Goal: Task Accomplishment & Management: Complete application form

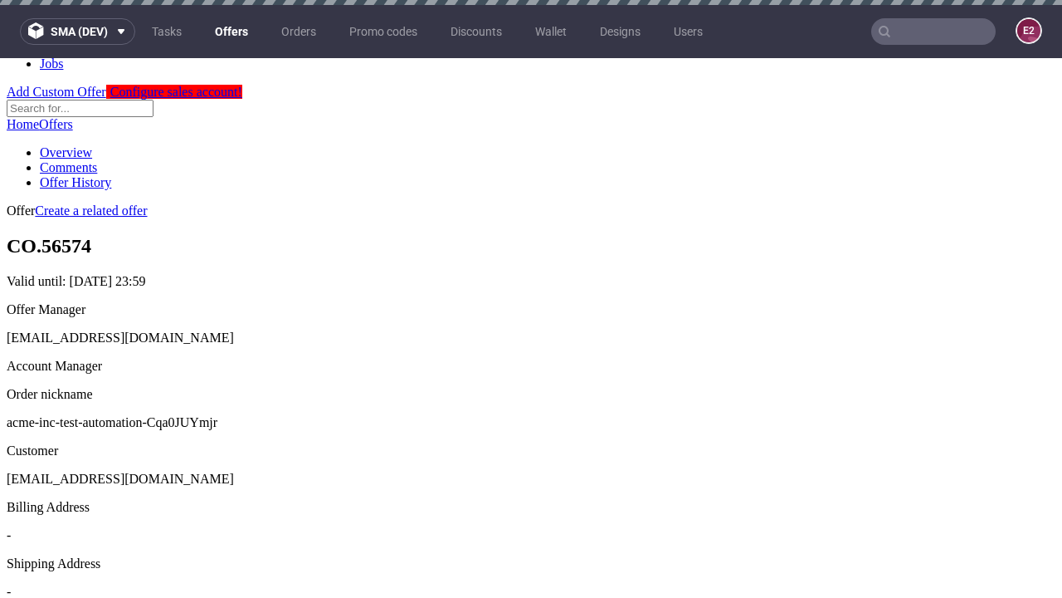
scroll to position [5, 0]
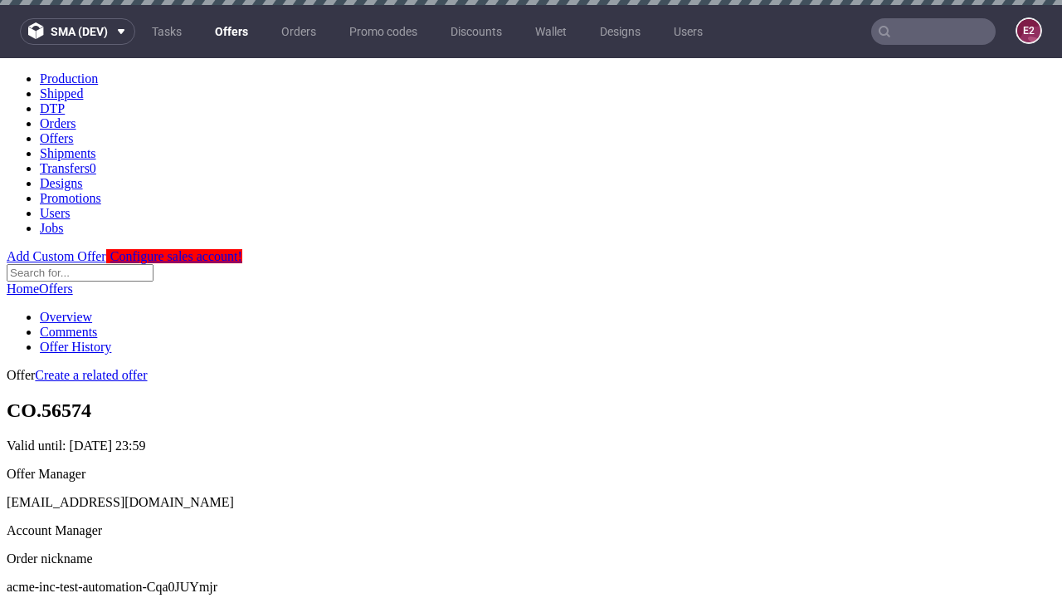
scroll to position [5, 0]
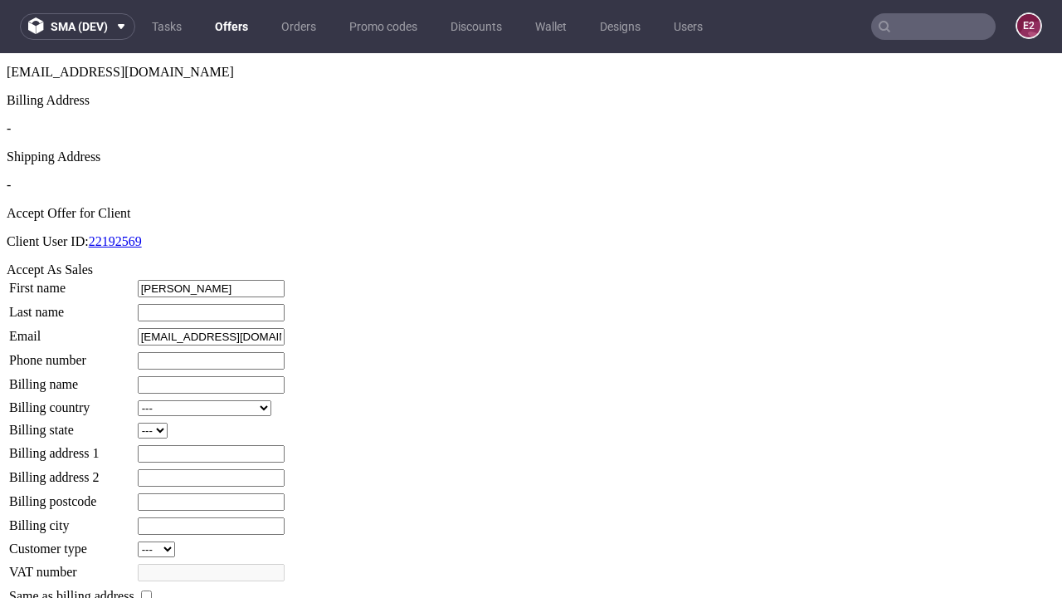
type input "Dora"
type input "Douglas"
type input "1509813888"
type input "Angelo.McCullough71"
select select "13"
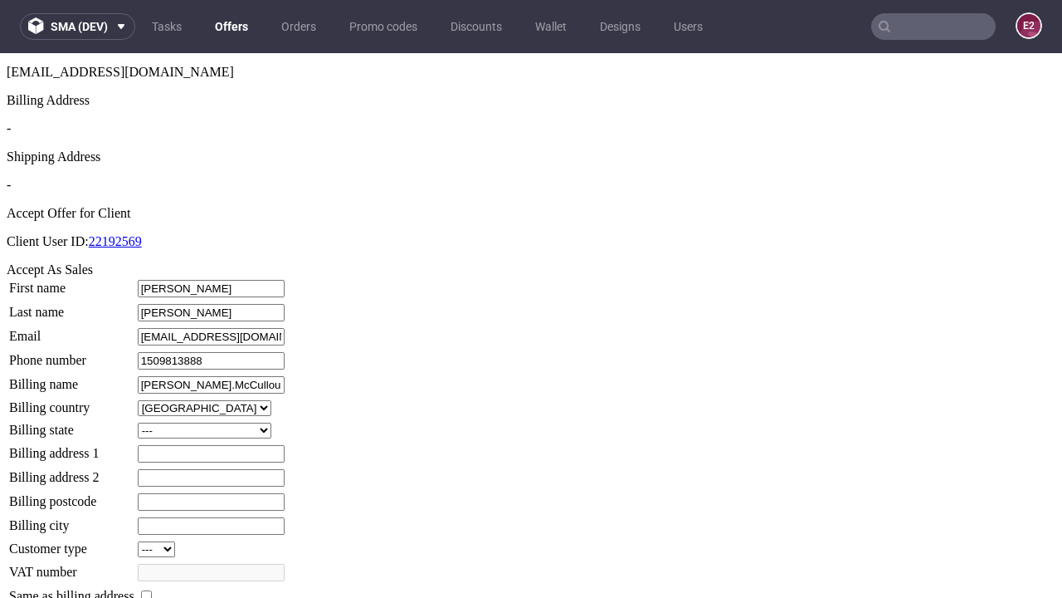
select select "132"
type input "Angelo.McCullough71"
type input "167 Doyle-Grant Place"
type input "ID6 1QK"
type input "New Cristham"
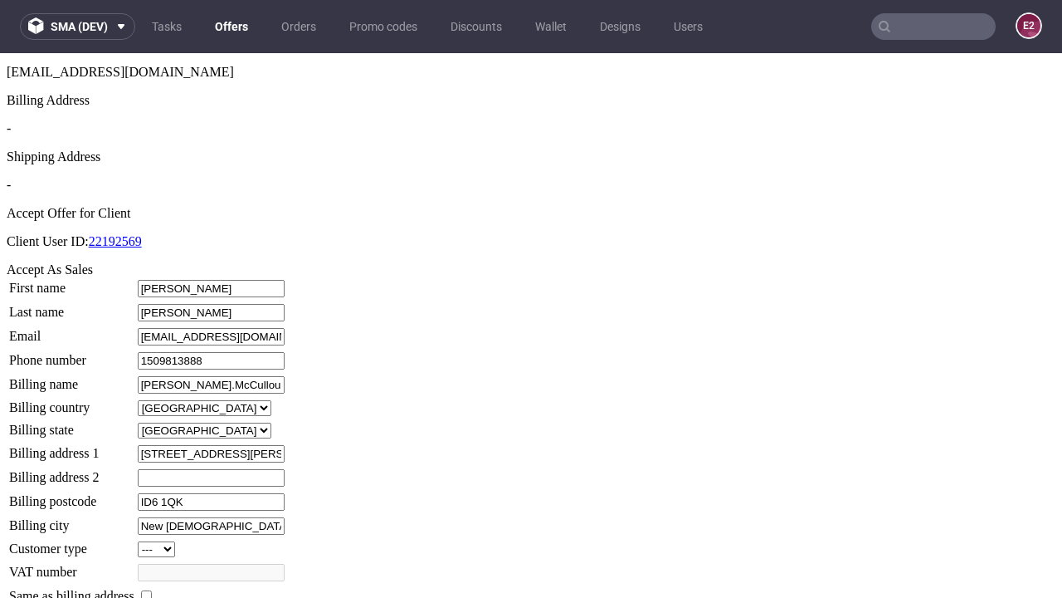
click at [152, 590] on input "checkbox" at bounding box center [146, 595] width 11 height 11
checkbox input "true"
type input "Angelo.McCullough71"
select select "13"
type input "167 Doyle-Grant Place"
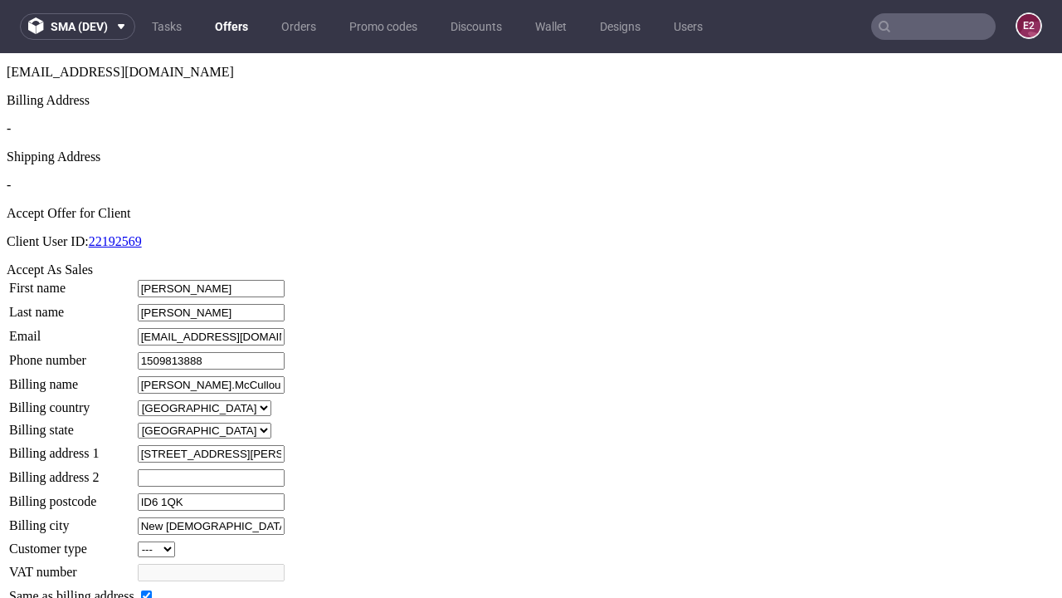
type input "ID6 1QK"
type input "New Cristham"
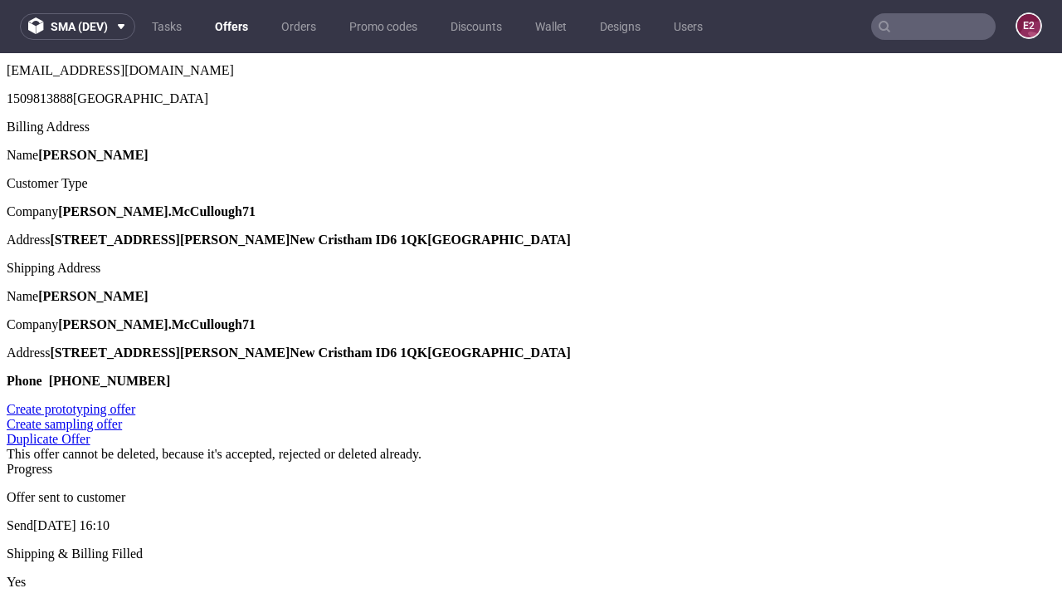
scroll to position [0, 0]
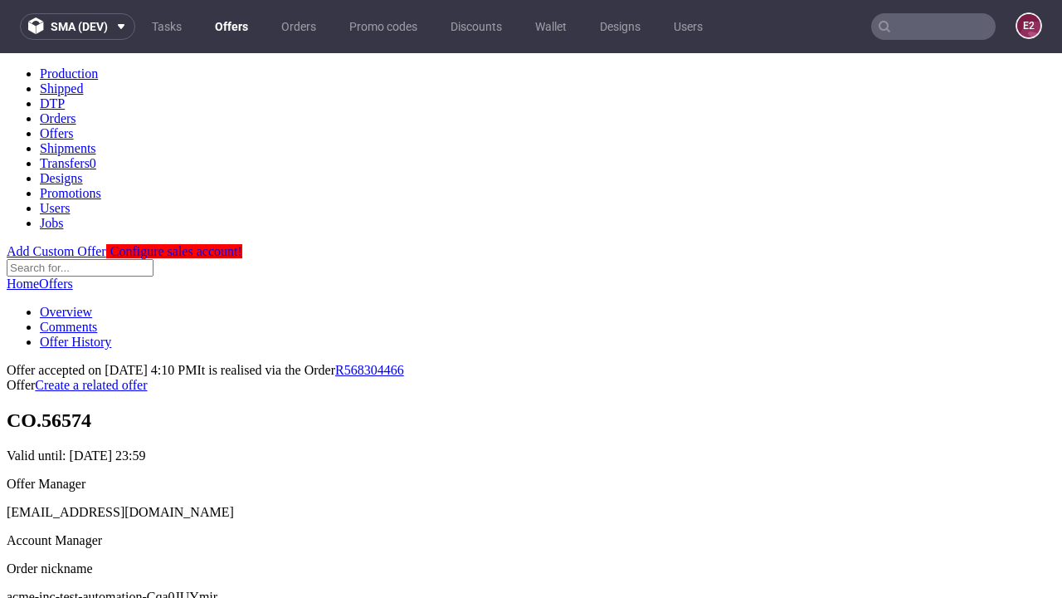
type input "[DATE]"
select select "12214305"
type input "In progress..."
